Goal: Communication & Community: Answer question/provide support

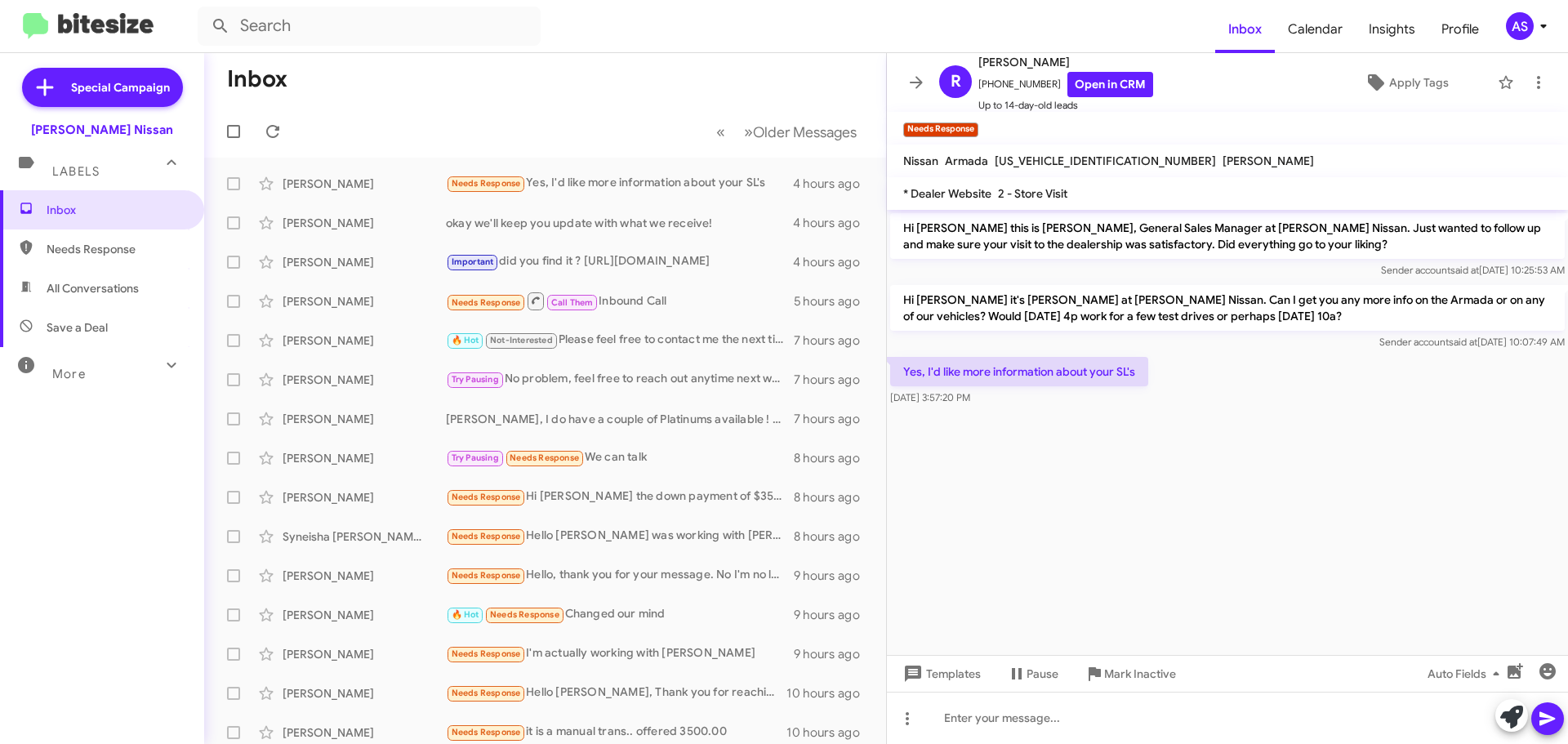
click at [723, 32] on form at bounding box center [706, 26] width 1018 height 40
